Goal: Find specific page/section

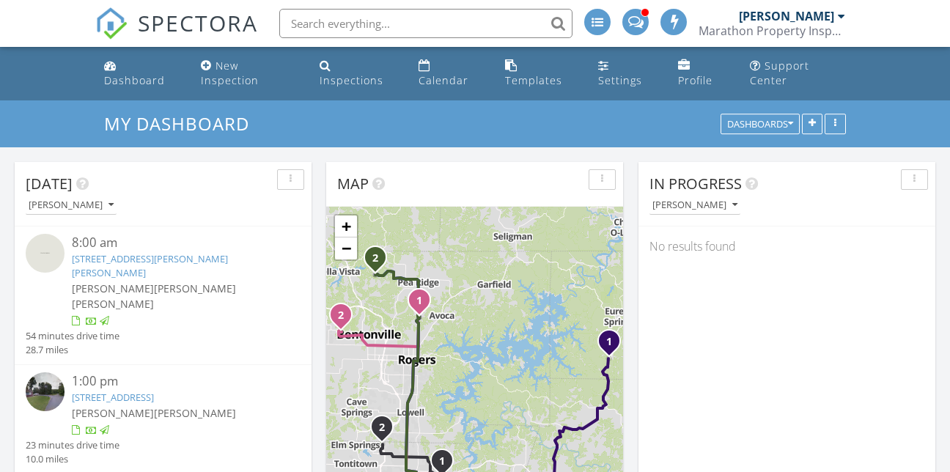
click at [317, 22] on input "text" at bounding box center [425, 23] width 293 height 29
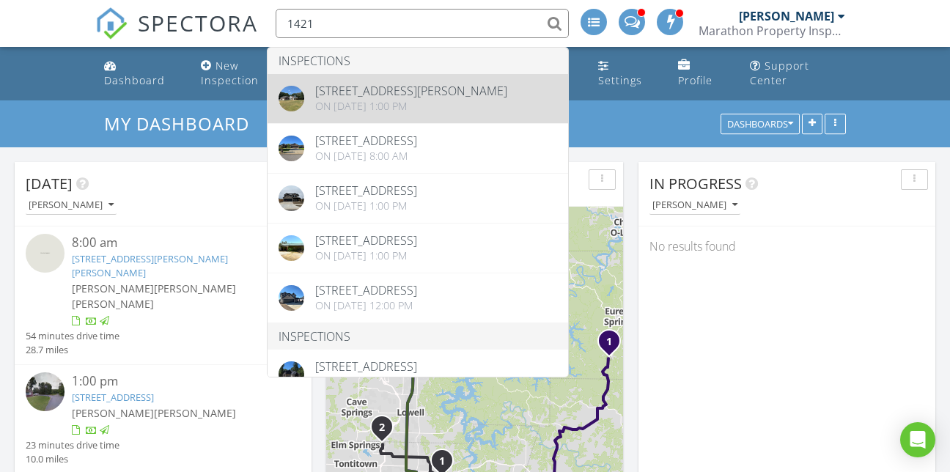
type input "1421"
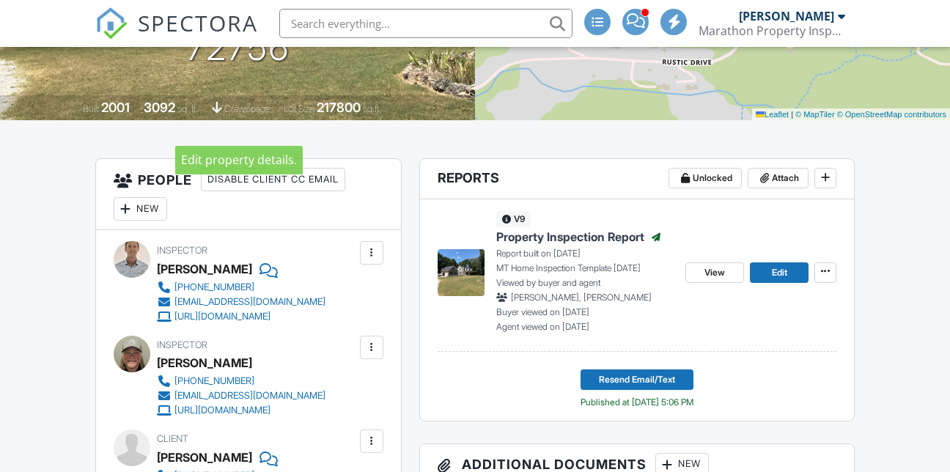
scroll to position [293, 0]
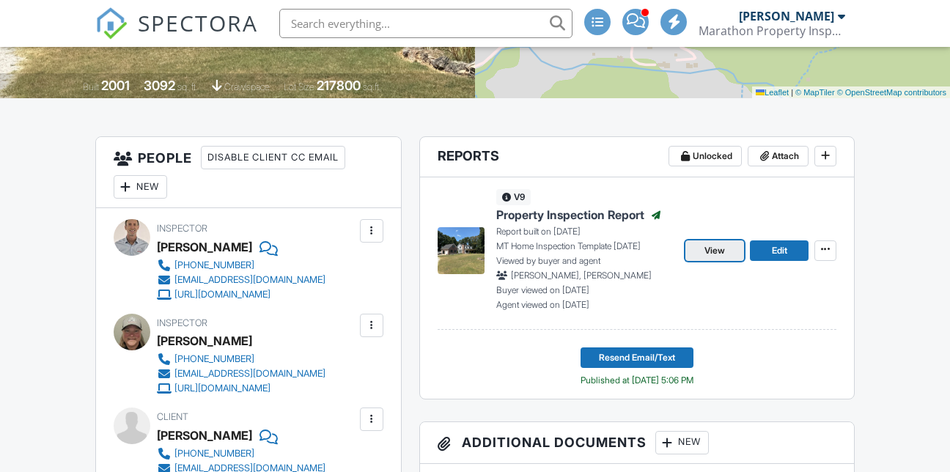
click at [712, 258] on span "View" at bounding box center [714, 250] width 21 height 15
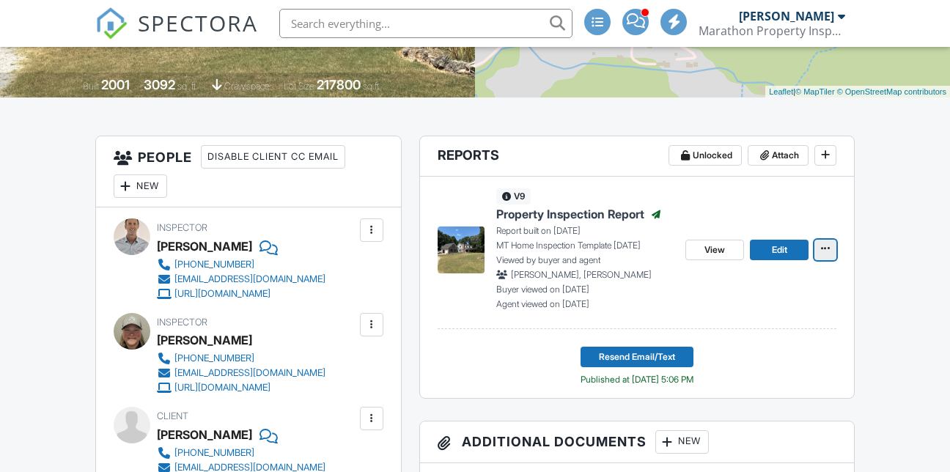
click at [826, 256] on icon at bounding box center [825, 248] width 9 height 15
click at [712, 257] on span "View" at bounding box center [714, 250] width 21 height 15
